Goal: Task Accomplishment & Management: Use online tool/utility

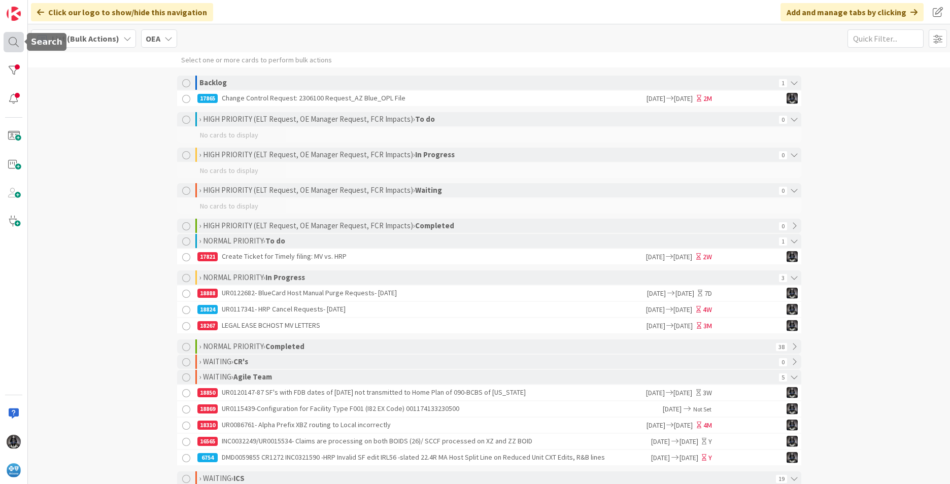
click at [12, 40] on div at bounding box center [14, 42] width 20 height 20
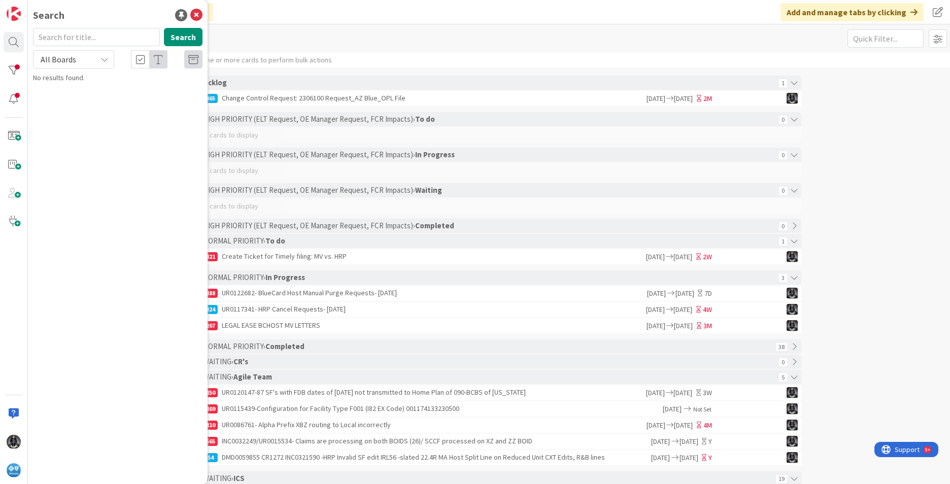
click at [73, 38] on input "text" at bounding box center [96, 37] width 127 height 18
type input "UR0112249"
click at [176, 40] on button "Search" at bounding box center [183, 37] width 39 height 18
click at [110, 98] on span "- MV Edit 6QL will not release- 001173280131100 001173312581500" at bounding box center [122, 95] width 150 height 20
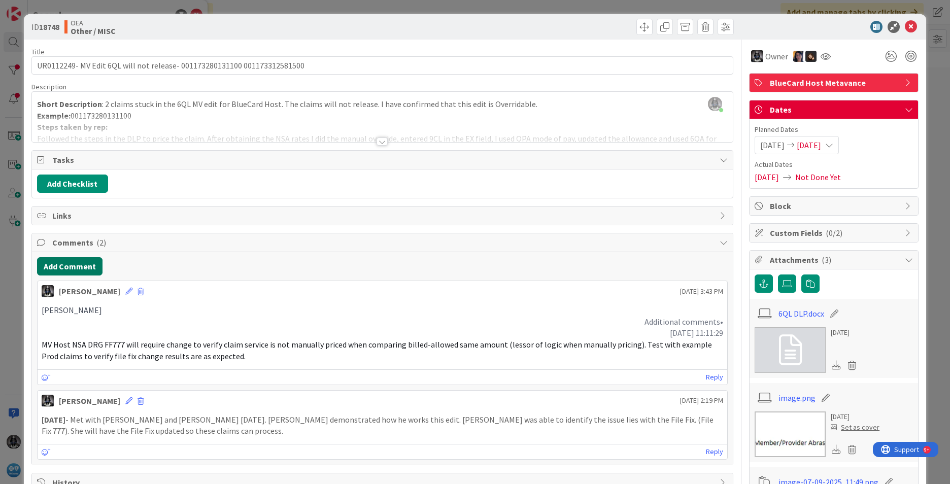
click at [72, 264] on button "Add Comment" at bounding box center [69, 266] width 65 height 18
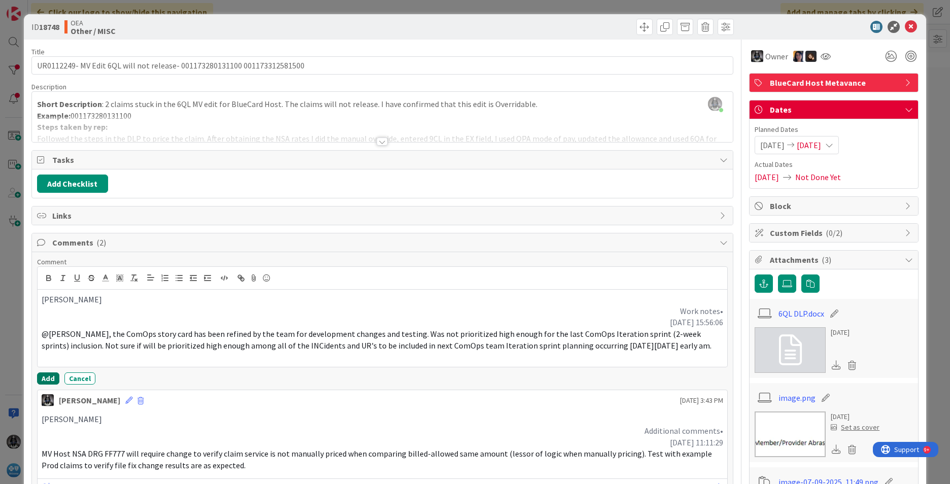
click at [41, 377] on button "Add" at bounding box center [48, 378] width 22 height 12
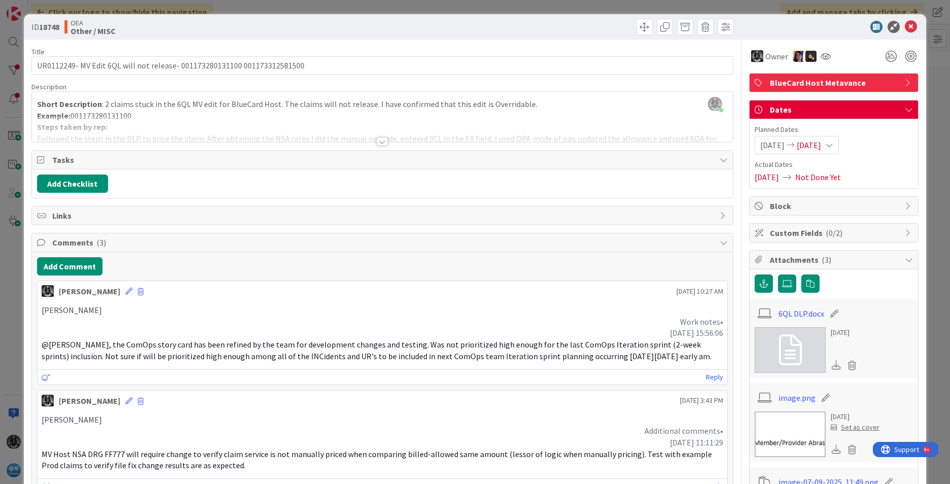
click at [833, 144] on icon at bounding box center [829, 145] width 8 height 8
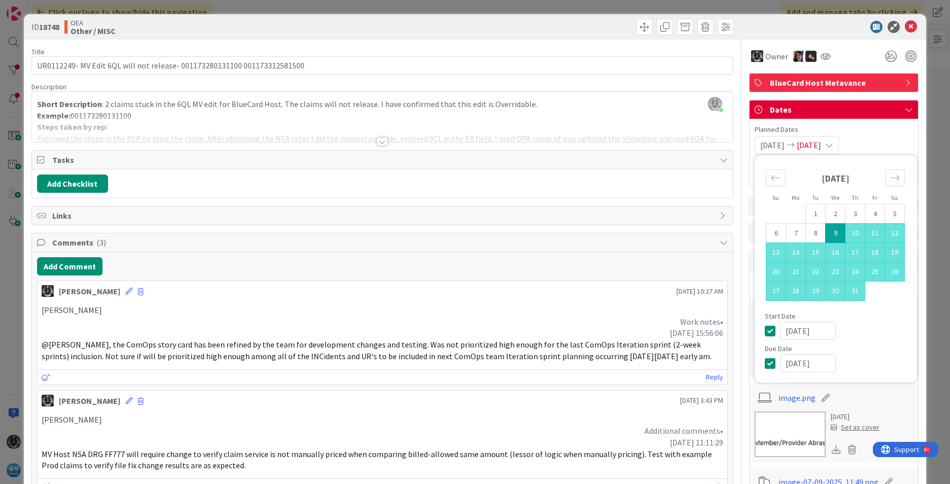
drag, startPoint x: 824, startPoint y: 362, endPoint x: 751, endPoint y: 357, distance: 73.3
click at [755, 357] on div "Su Mo Tu We Th Fr Sa [DATE] 1 2 3 4 5 6 7 8 9 10 11 12 13 14 15 16 17 18 19 20 …" at bounding box center [836, 268] width 162 height 227
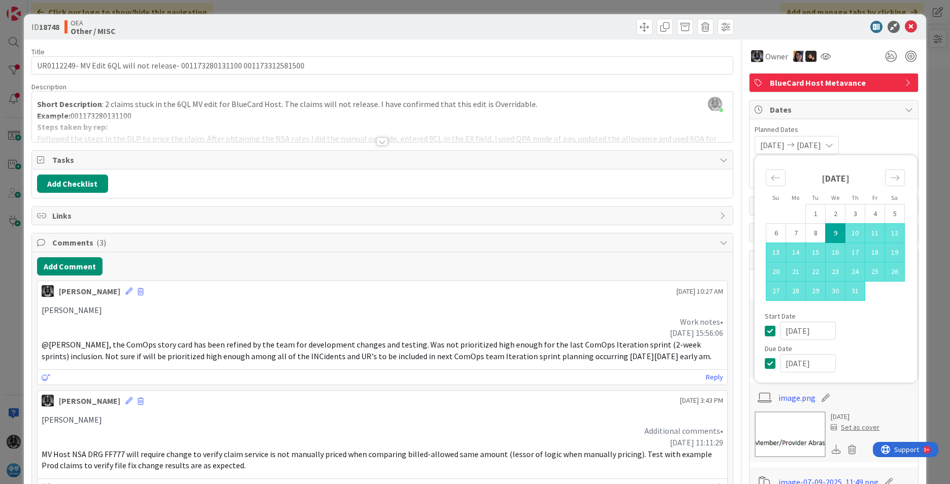
type input "[DATE]"
click at [855, 345] on div "Due Date" at bounding box center [836, 348] width 142 height 7
click at [861, 334] on div "[DATE]" at bounding box center [843, 331] width 127 height 18
click at [875, 128] on span "Planned Dates" at bounding box center [834, 129] width 158 height 11
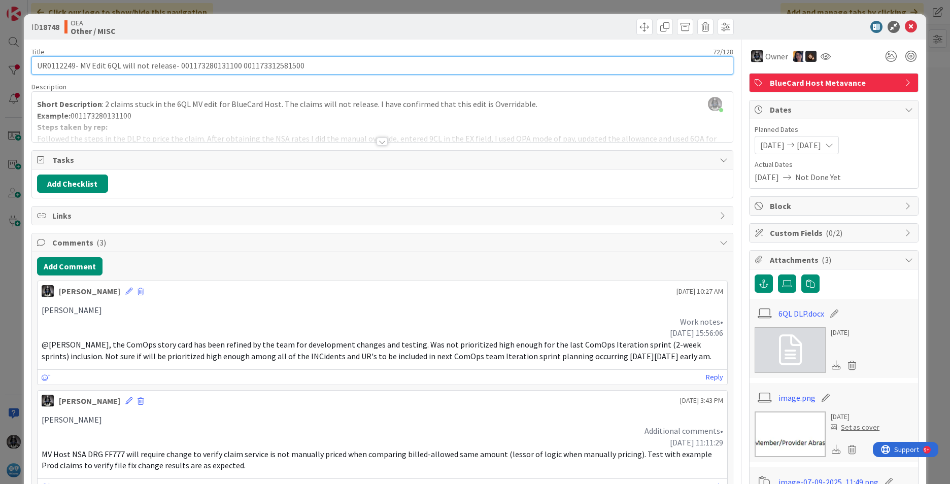
click at [50, 61] on input "UR0112249- MV Edit 6QL will not release- 001173280131100 001173312581500" at bounding box center [382, 65] width 702 height 18
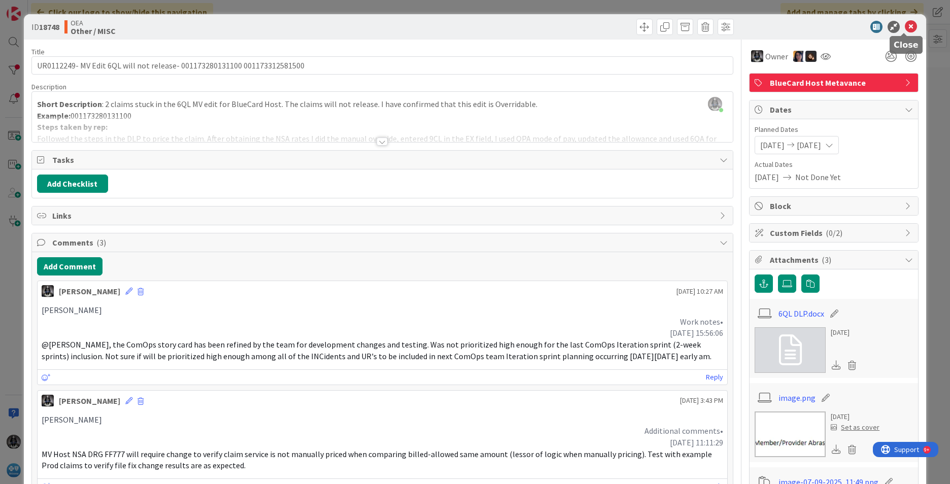
click at [905, 25] on icon at bounding box center [911, 27] width 12 height 12
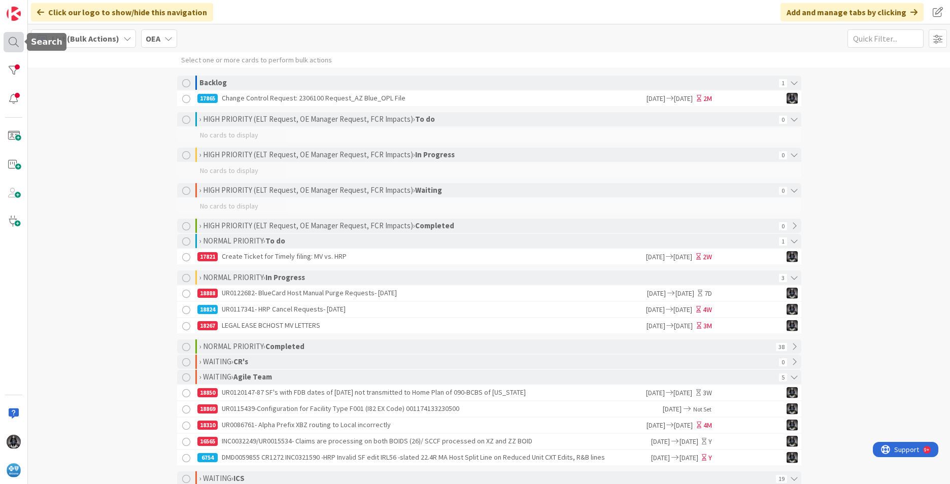
click at [14, 39] on div at bounding box center [14, 42] width 20 height 20
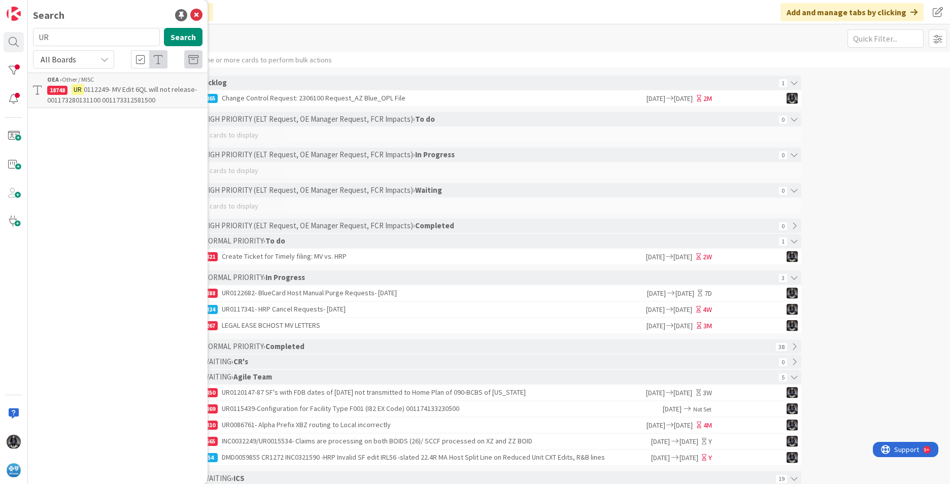
type input "U"
type input "UR0095262"
